Goal: Check status

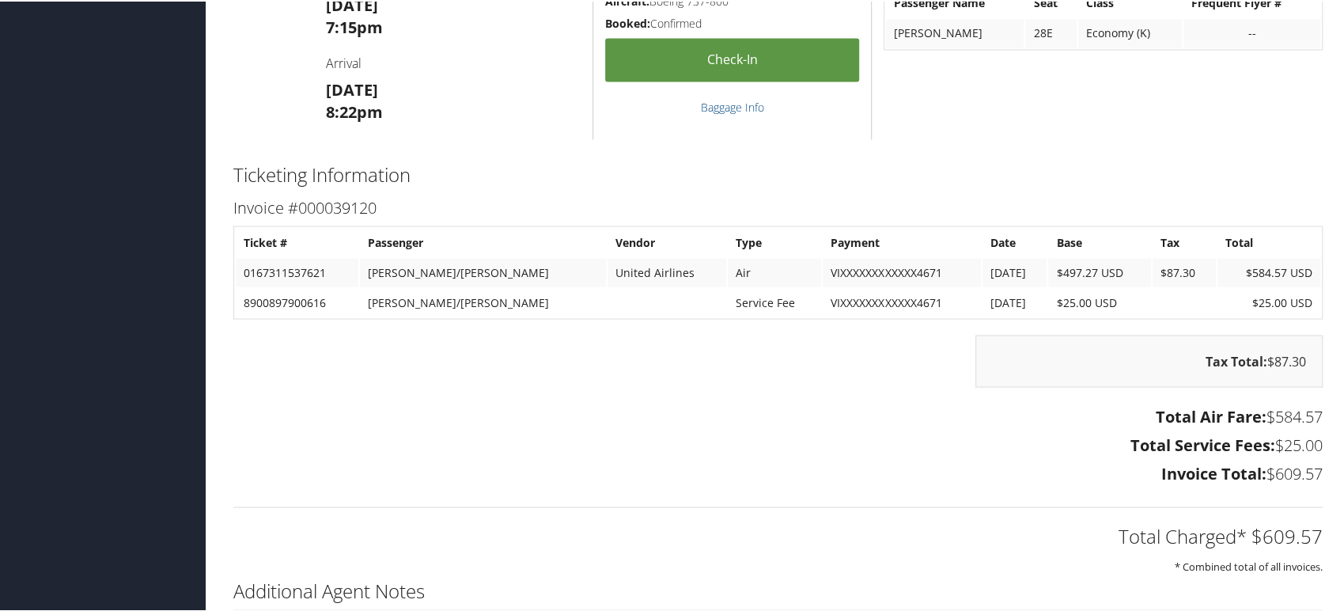
scroll to position [1853, 0]
